Goal: Find specific page/section: Find specific page/section

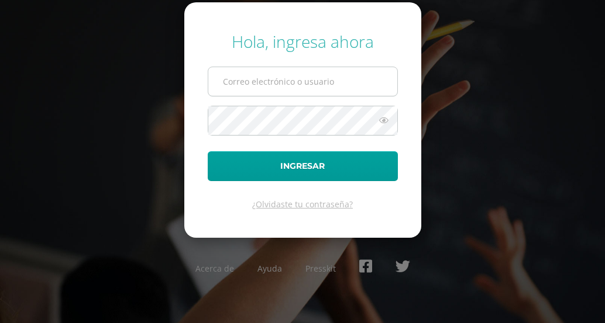
click at [285, 90] on input "text" at bounding box center [302, 81] width 189 height 29
click at [266, 85] on input "text" at bounding box center [302, 81] width 189 height 29
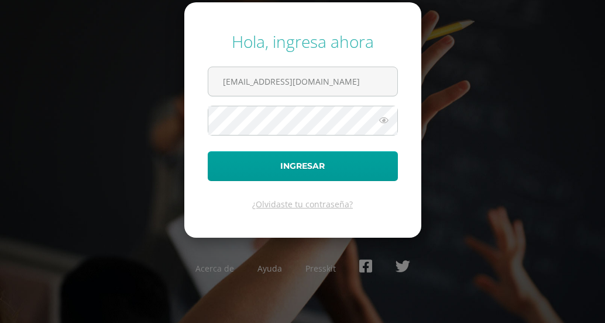
type input "ocuevas@donbosco.edu.gt"
click at [208, 151] on button "Ingresar" at bounding box center [303, 166] width 190 height 30
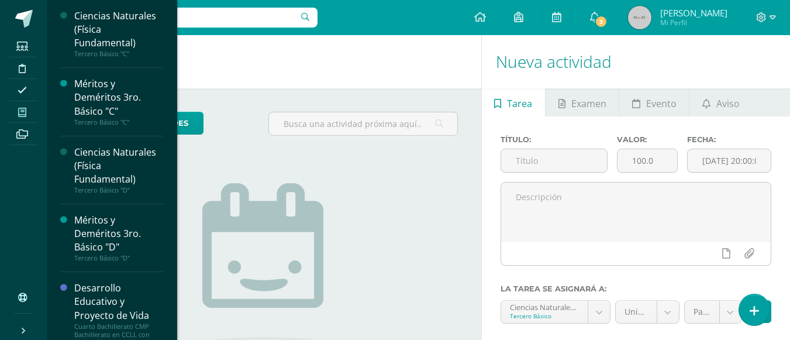
click at [25, 108] on icon at bounding box center [22, 112] width 8 height 9
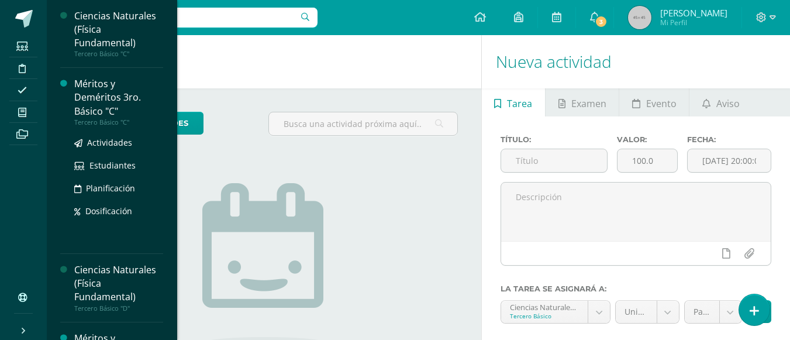
scroll to position [175, 0]
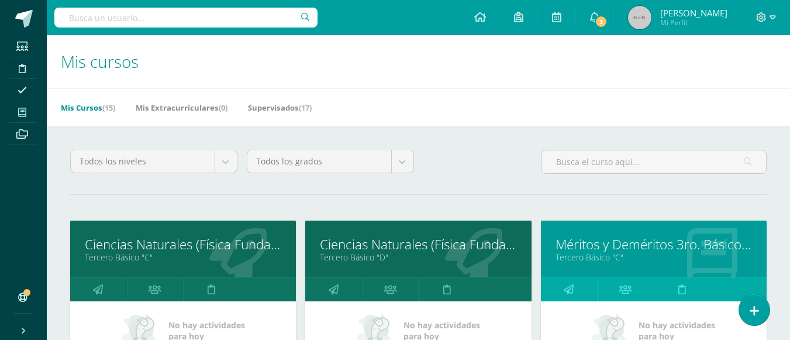
click at [386, 247] on link "Ciencias Naturales (Física Fundamental)" at bounding box center [418, 244] width 196 height 18
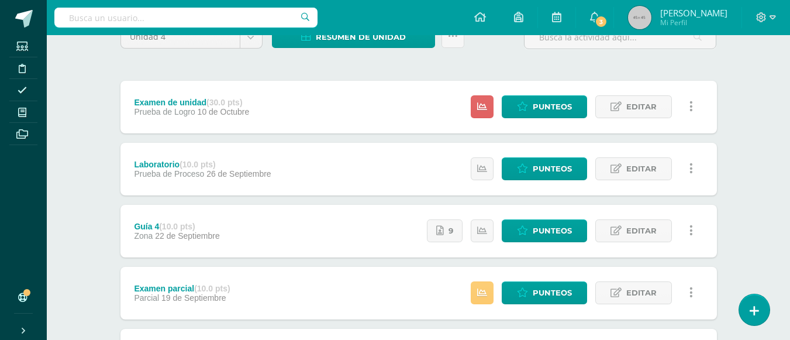
scroll to position [175, 0]
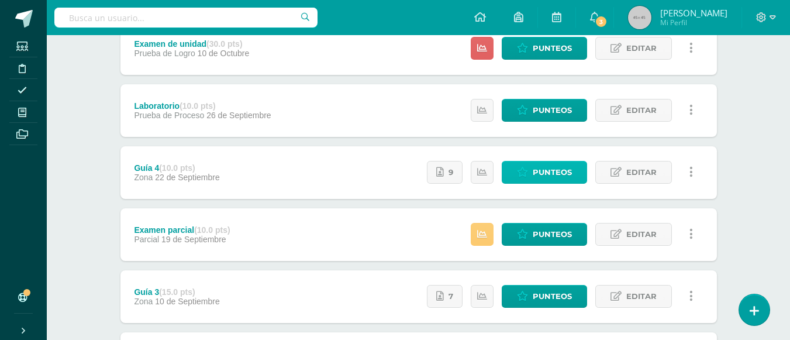
click at [581, 177] on link "Punteos" at bounding box center [544, 172] width 85 height 23
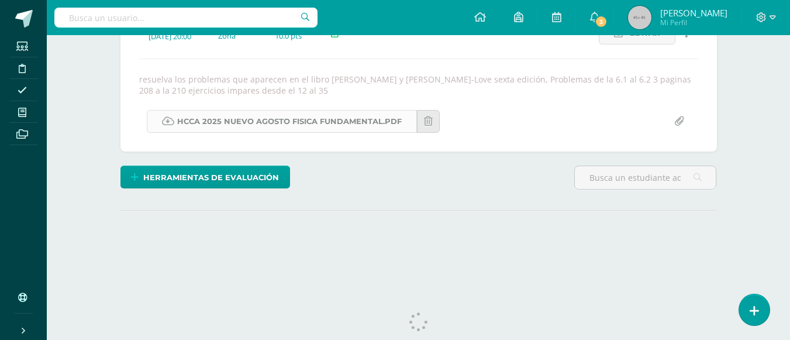
click at [371, 123] on link "HCCA 2025 nuevo agosto fisica fundamental.pdf" at bounding box center [282, 121] width 270 height 23
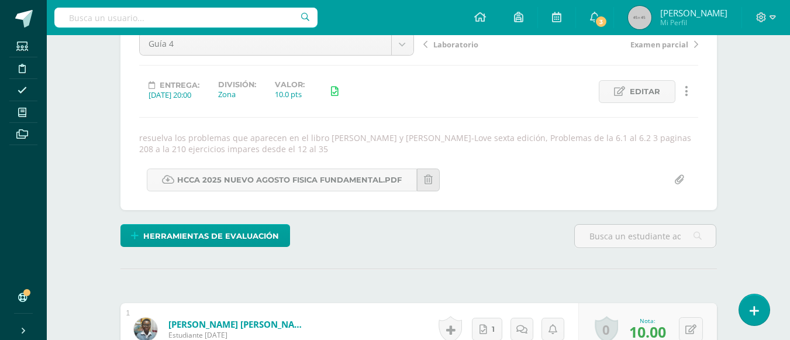
scroll to position [67, 0]
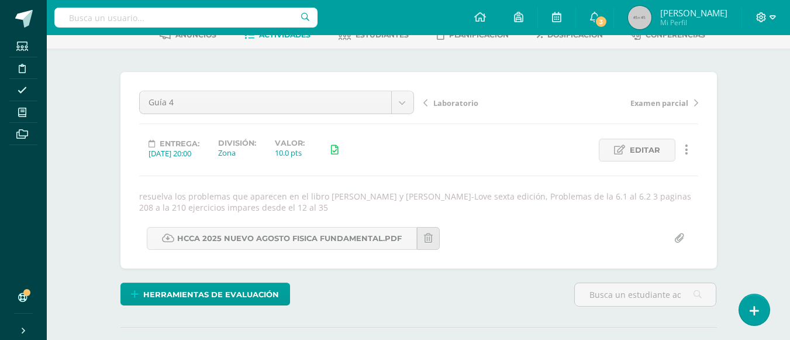
click at [762, 18] on icon at bounding box center [762, 17] width 10 height 10
click at [748, 81] on span "Cerrar sesión" at bounding box center [735, 79] width 53 height 11
